Goal: Register for event/course

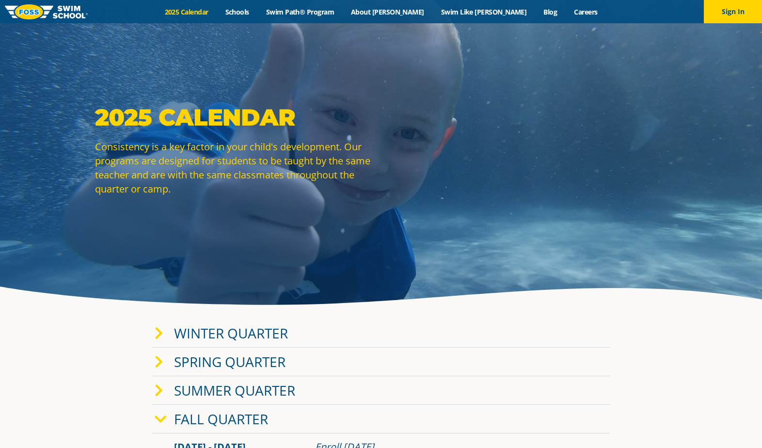
click at [217, 332] on link "Winter Quarter" at bounding box center [231, 333] width 114 height 18
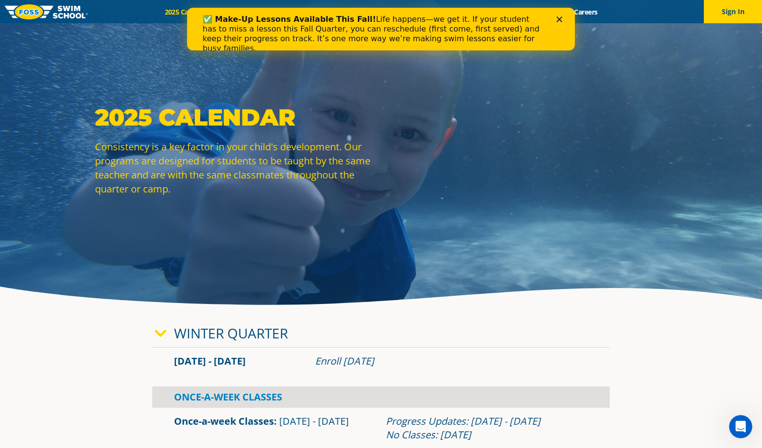
click at [474, 183] on div "2025 Calendar Consistency is a key factor in your child's development. Our prog…" at bounding box center [380, 157] width 581 height 108
click at [559, 18] on icon "Close" at bounding box center [559, 19] width 6 height 6
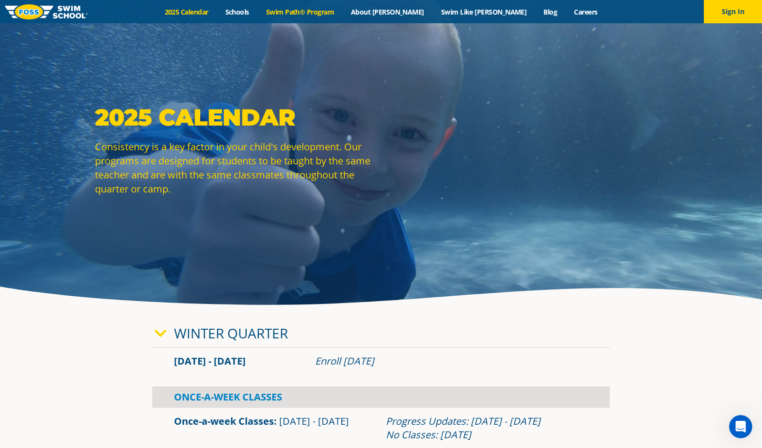
click at [337, 11] on link "Swim Path® Program" at bounding box center [299, 11] width 85 height 9
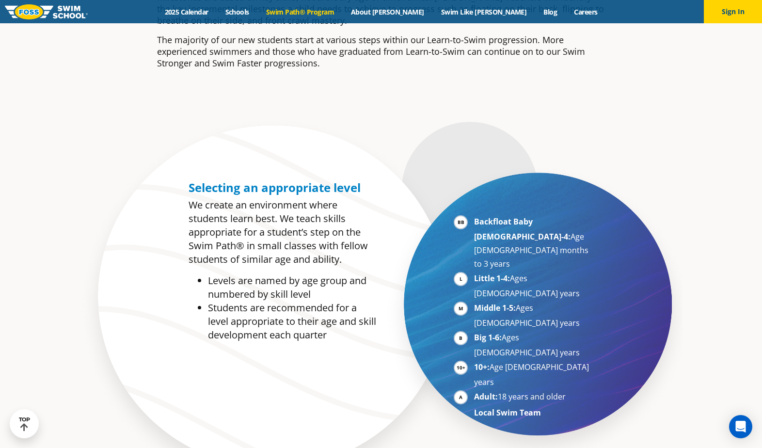
scroll to position [436, 0]
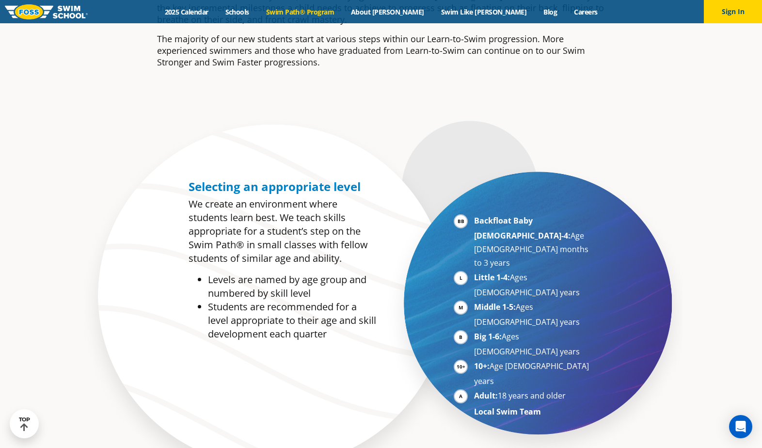
click at [474, 270] on li "Little 1-4: Ages [DEMOGRAPHIC_DATA] years" at bounding box center [533, 284] width 119 height 29
click at [500, 272] on strong "Little 1-4:" at bounding box center [492, 277] width 36 height 11
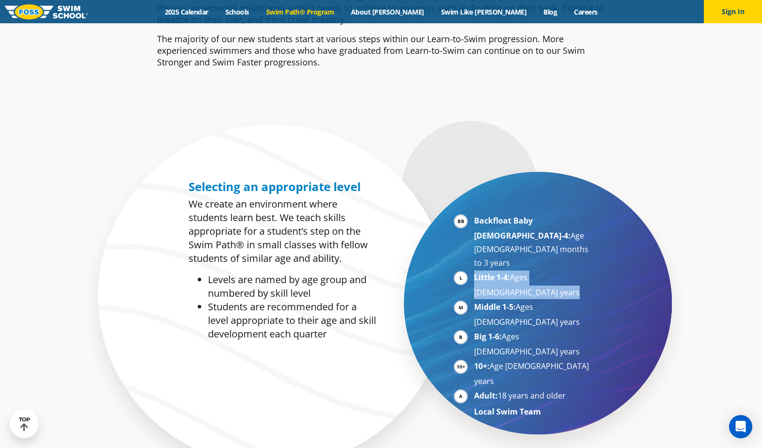
drag, startPoint x: 500, startPoint y: 251, endPoint x: 492, endPoint y: 250, distance: 7.4
click at [492, 272] on strong "Little 1-4:" at bounding box center [492, 277] width 36 height 11
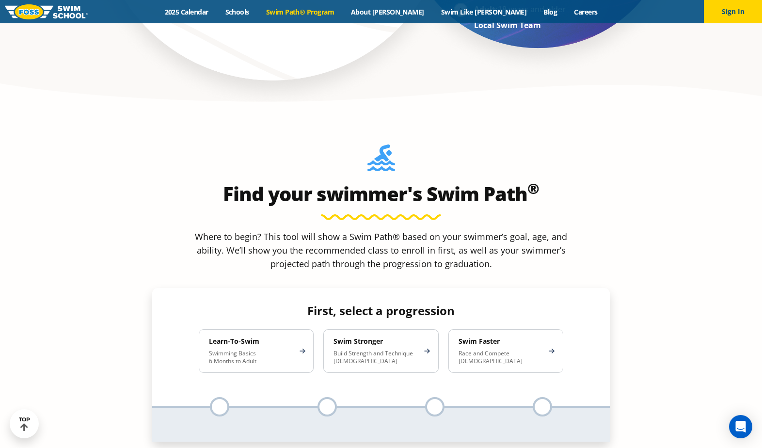
scroll to position [824, 0]
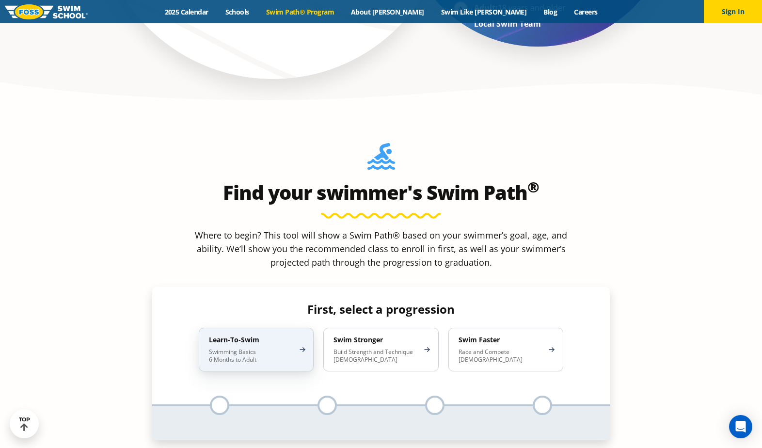
click at [294, 348] on p "Swimming Basics 6 Months to Adult" at bounding box center [251, 356] width 85 height 16
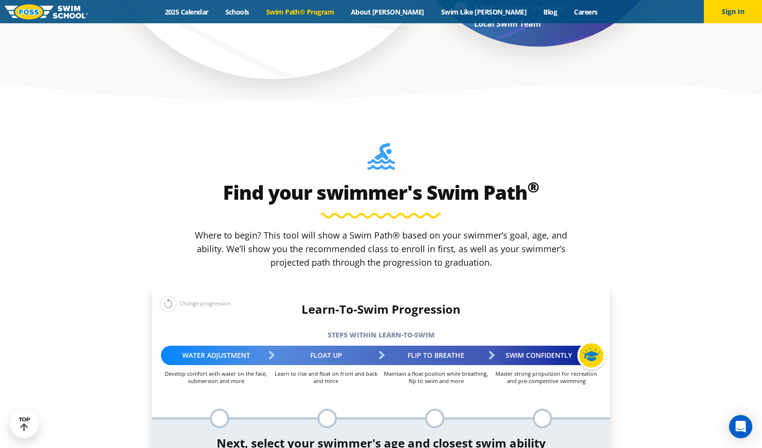
select select "3-years"
select select "3-years-first-in-water-experience"
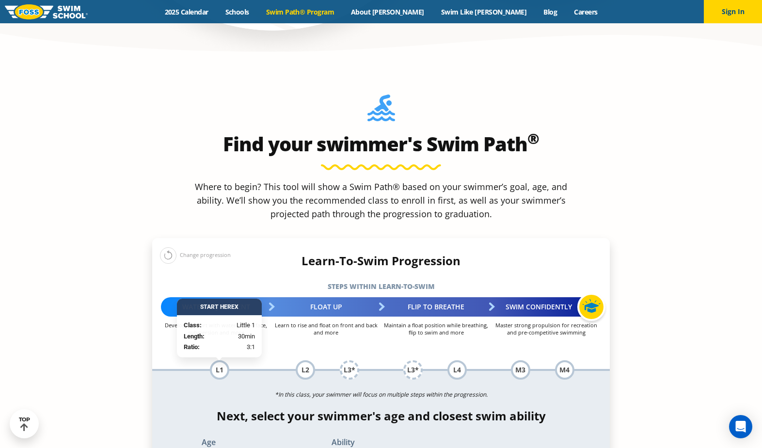
scroll to position [921, 0]
